Goal: Communication & Community: Answer question/provide support

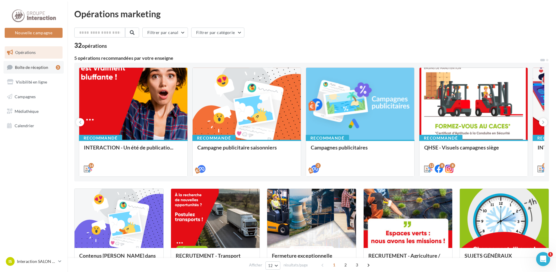
click at [49, 65] on link "Boîte de réception 5" at bounding box center [34, 67] width 60 height 13
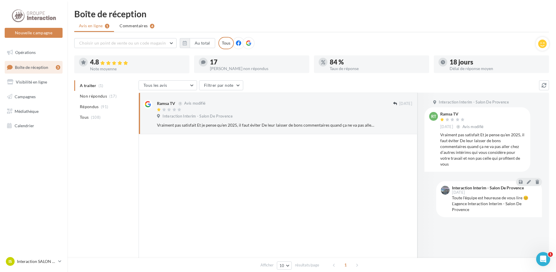
click at [104, 86] on ul "A traiter (1) Non répondus (17) Répondus (91) Tous (108)" at bounding box center [105, 101] width 62 height 42
click at [97, 86] on ul "A traiter (1) Non répondus (17) Répondus (91) Tous (108)" at bounding box center [105, 101] width 62 height 42
click at [87, 95] on span "Non répondus" at bounding box center [93, 96] width 27 height 6
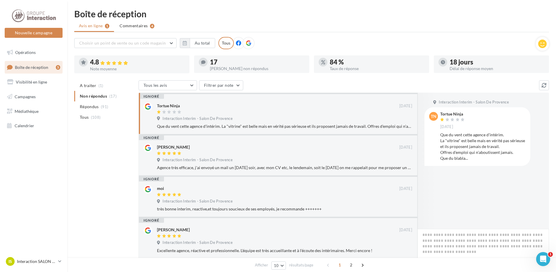
click at [228, 64] on div "17" at bounding box center [257, 62] width 95 height 6
click at [128, 63] on icon at bounding box center [125, 63] width 5 height 4
click at [134, 27] on span "Commentaires" at bounding box center [134, 26] width 28 height 6
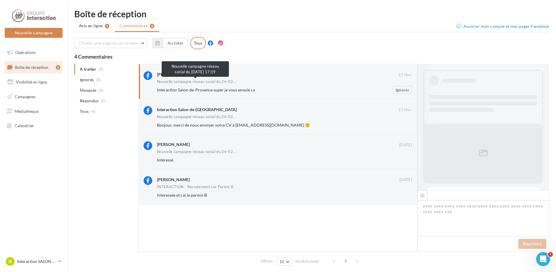
scroll to position [190, 0]
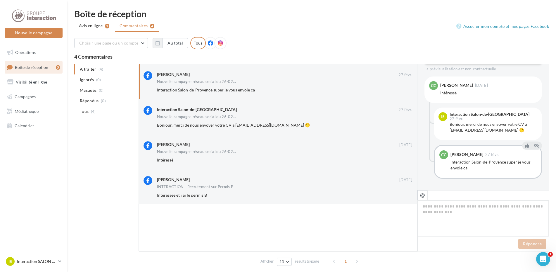
click at [456, 208] on textarea at bounding box center [484, 218] width 132 height 36
click at [287, 108] on div "Interaction Salon-de-[GEOGRAPHIC_DATA]" at bounding box center [278, 109] width 242 height 6
click at [399, 127] on button "Ignorer" at bounding box center [402, 125] width 19 height 8
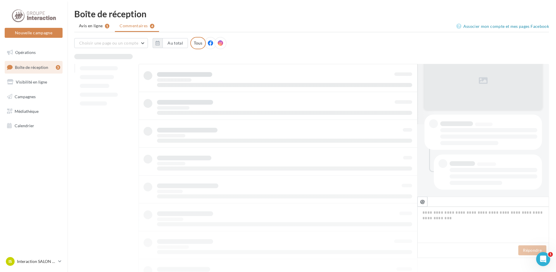
scroll to position [72, 0]
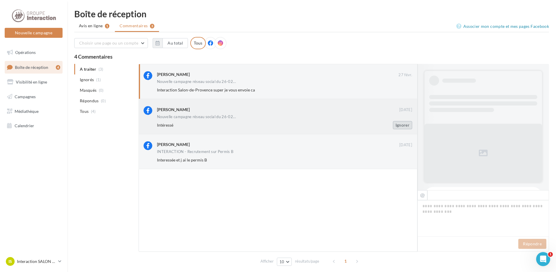
click at [402, 123] on button "Ignorer" at bounding box center [402, 125] width 19 height 8
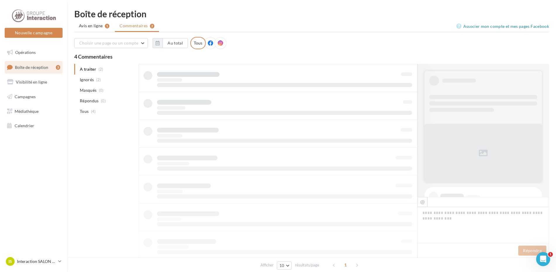
scroll to position [0, 0]
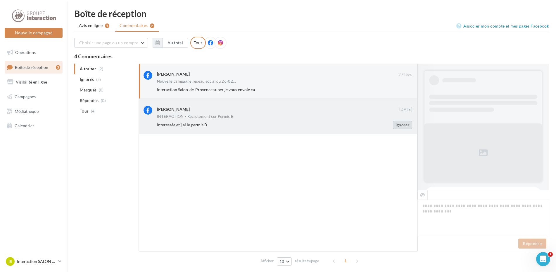
click at [407, 125] on button "Ignorer" at bounding box center [402, 125] width 19 height 8
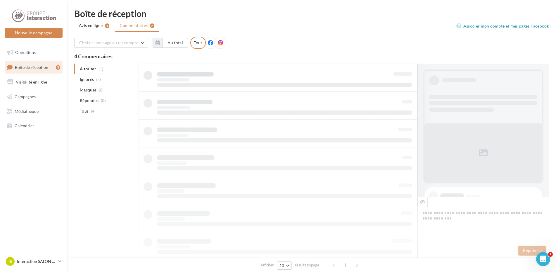
scroll to position [1, 0]
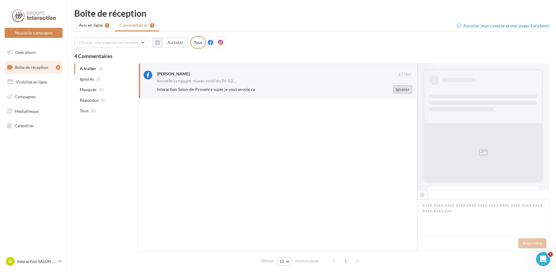
click at [403, 92] on button "Ignorer" at bounding box center [402, 89] width 19 height 8
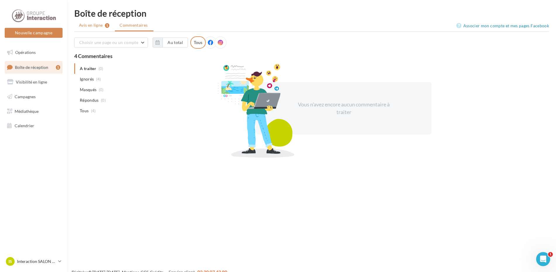
click at [93, 25] on span "Avis en ligne" at bounding box center [91, 25] width 24 height 6
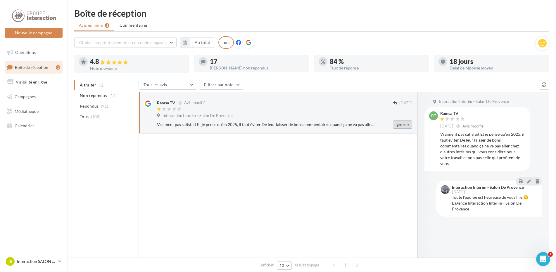
click at [400, 123] on button "Ignorer" at bounding box center [402, 124] width 19 height 8
